Goal: Navigation & Orientation: Find specific page/section

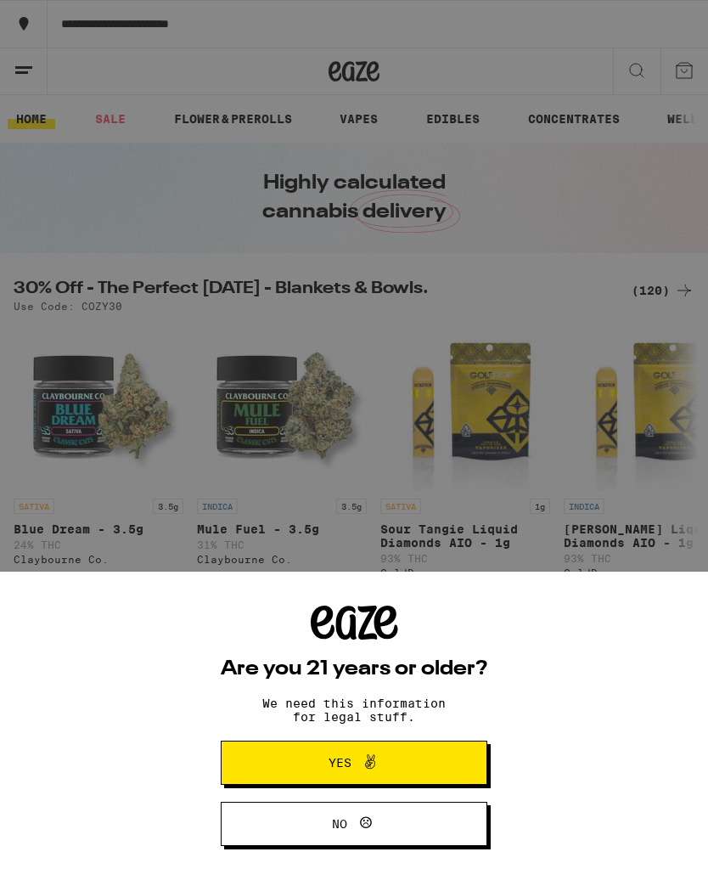
click at [250, 768] on button "Yes" at bounding box center [354, 763] width 267 height 44
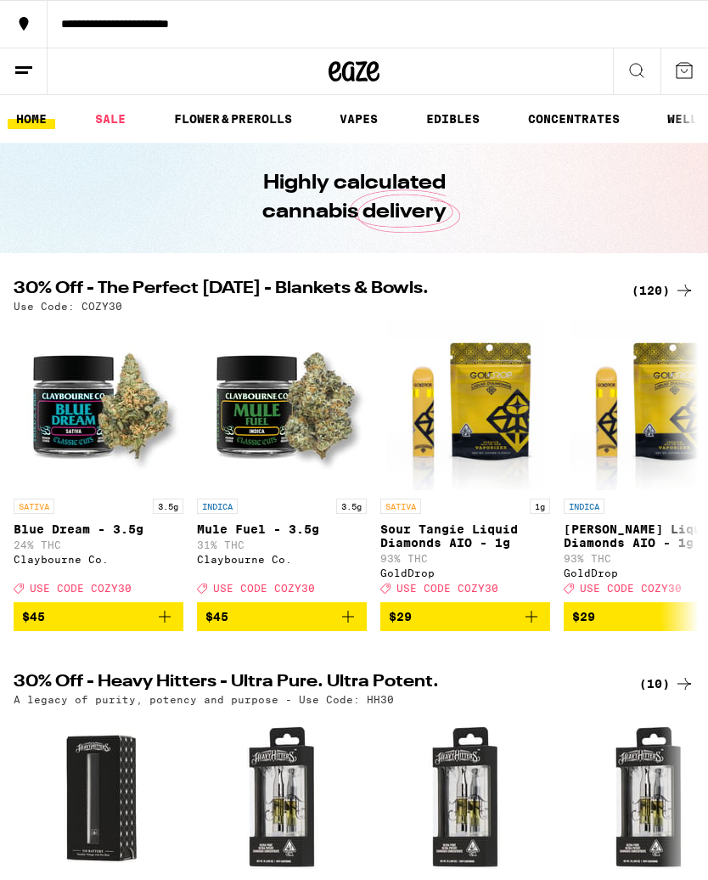
click at [352, 109] on link "VAPES" at bounding box center [358, 119] width 55 height 20
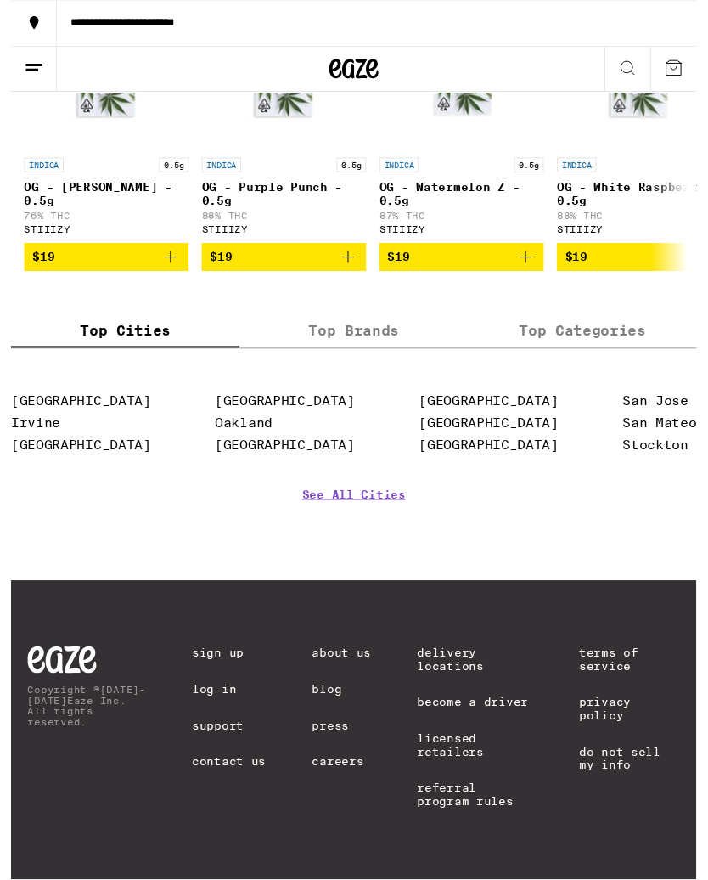
scroll to position [1901, 0]
click at [308, 547] on link "See All Cities" at bounding box center [354, 535] width 107 height 63
